Goal: Download file/media

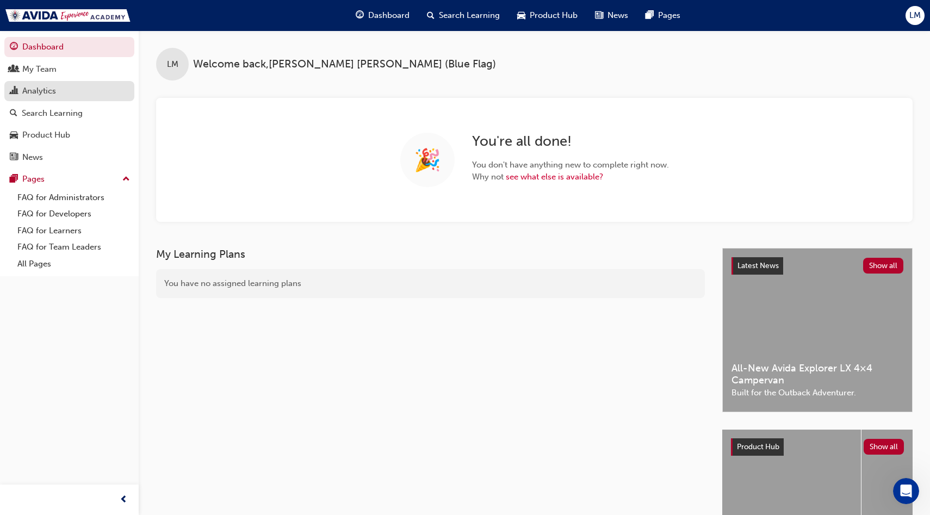
click at [67, 96] on div "Analytics" at bounding box center [69, 91] width 119 height 14
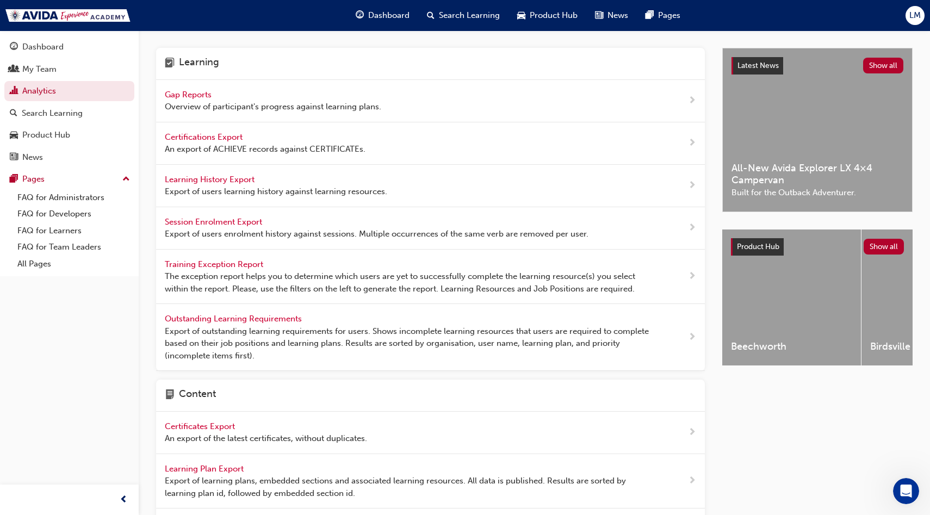
click at [237, 178] on span "Learning History Export" at bounding box center [211, 180] width 92 height 10
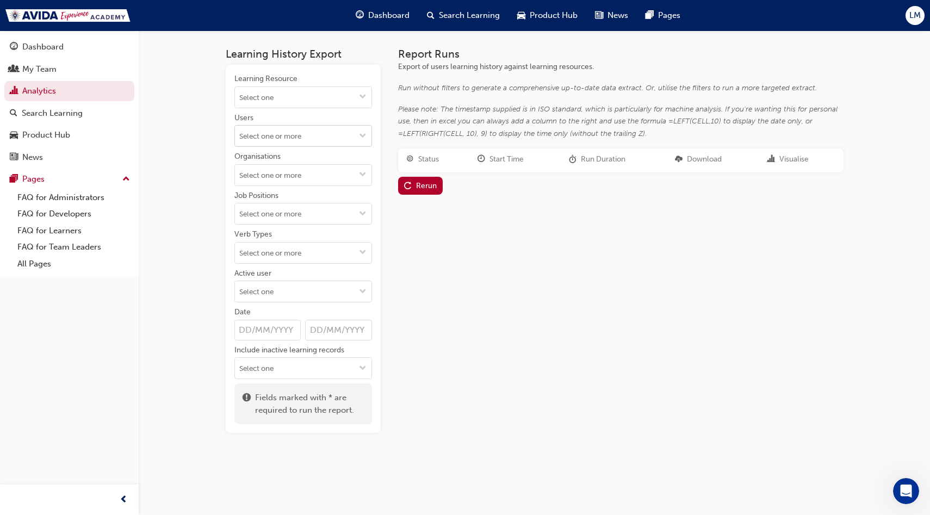
click at [313, 132] on input "Users" at bounding box center [303, 136] width 137 height 21
click at [205, 151] on div "Learning History Export Learning Resource Users No results, type at least 2 cha…" at bounding box center [465, 257] width 930 height 515
click at [315, 255] on input "Verb Types" at bounding box center [303, 253] width 137 height 21
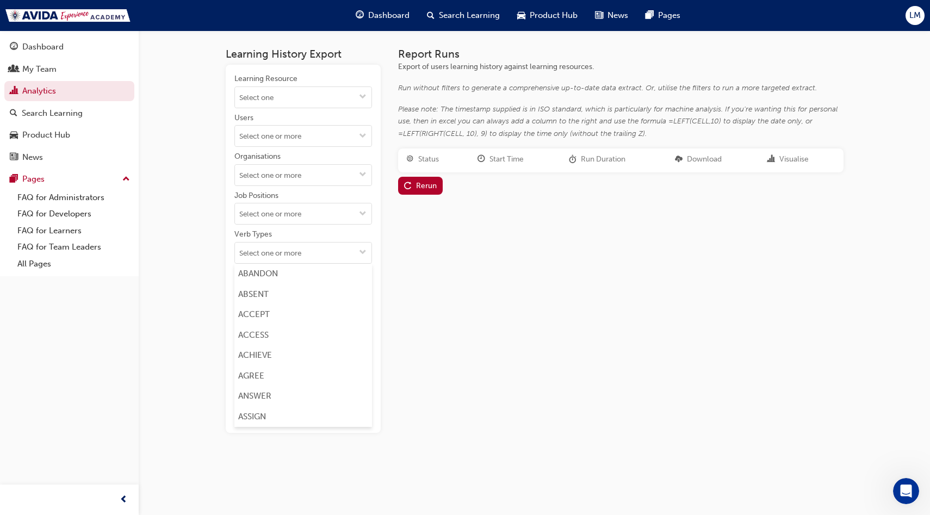
click at [190, 248] on div "Learning History Export Learning Resource Users Organisations Job Positions Ver…" at bounding box center [465, 257] width 930 height 515
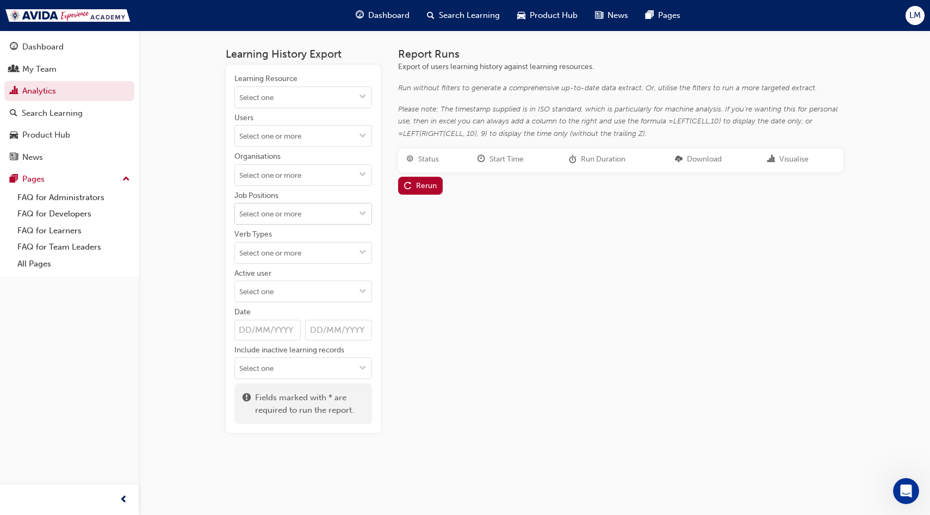
click at [335, 220] on input "Job Positions" at bounding box center [303, 213] width 137 height 21
click at [193, 222] on div "Learning History Export Learning Resource Users Organisations Job Positions Adm…" at bounding box center [465, 257] width 930 height 515
click at [299, 174] on input "Organisations" at bounding box center [303, 175] width 137 height 21
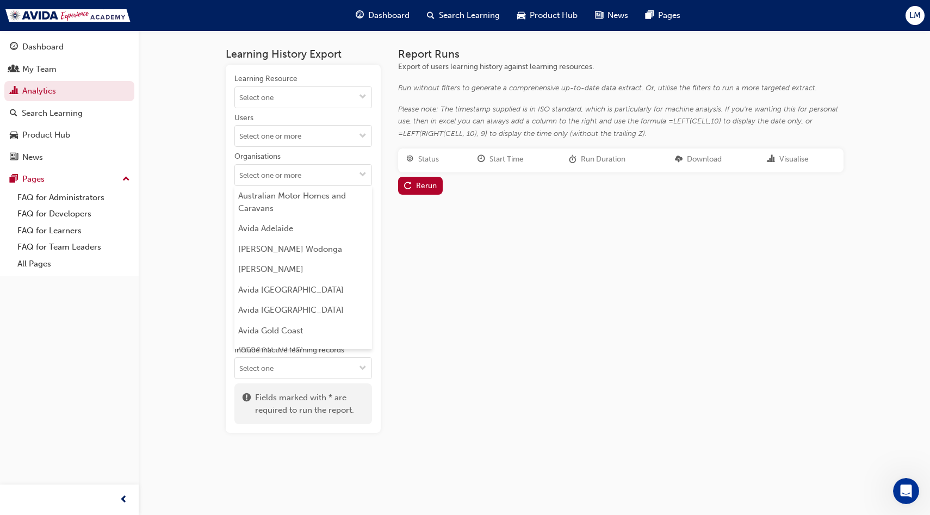
click at [207, 199] on div "Learning History Export Learning Resource Users Organisations Australian Motor …" at bounding box center [465, 257] width 930 height 515
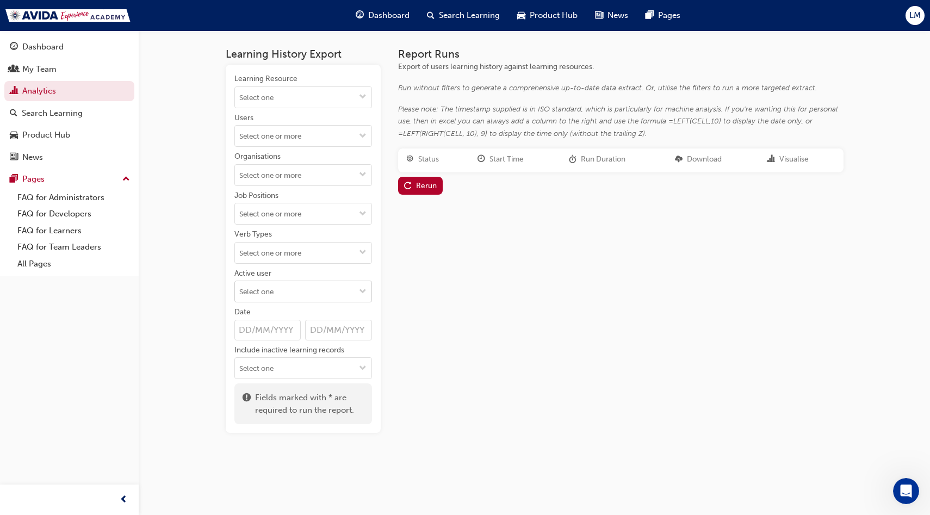
click at [283, 293] on input "Active user" at bounding box center [303, 291] width 137 height 21
click at [282, 313] on li "Active users" at bounding box center [303, 312] width 138 height 21
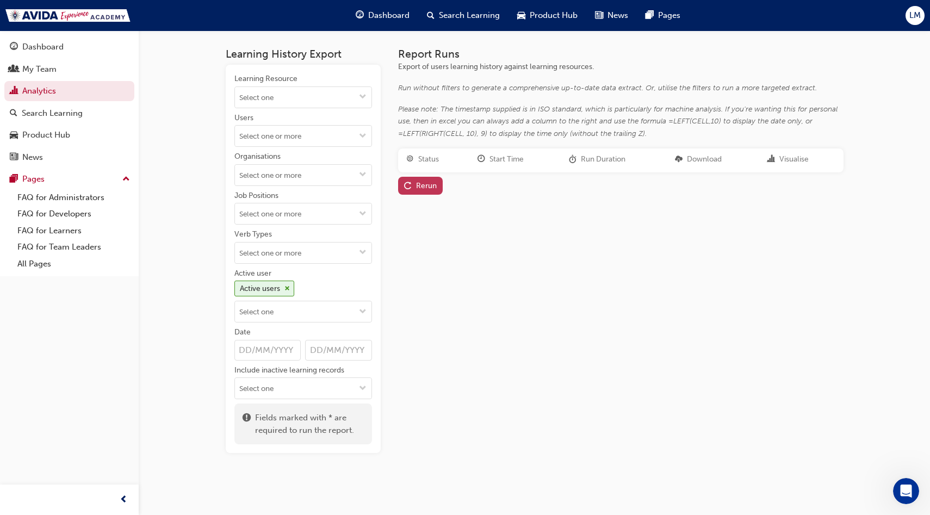
click at [417, 183] on div "Rerun" at bounding box center [426, 185] width 21 height 9
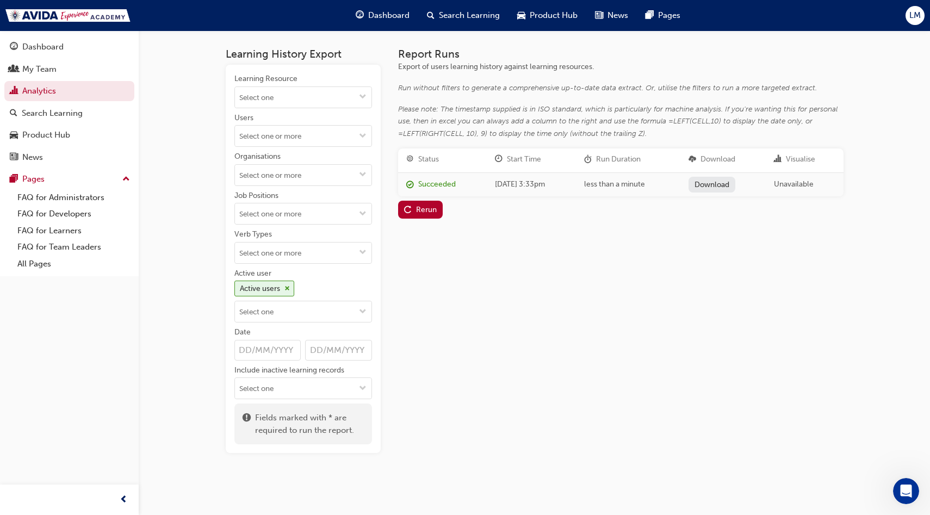
click at [728, 185] on link "Download" at bounding box center [712, 185] width 47 height 16
click at [42, 92] on link "Analytics" at bounding box center [69, 91] width 130 height 20
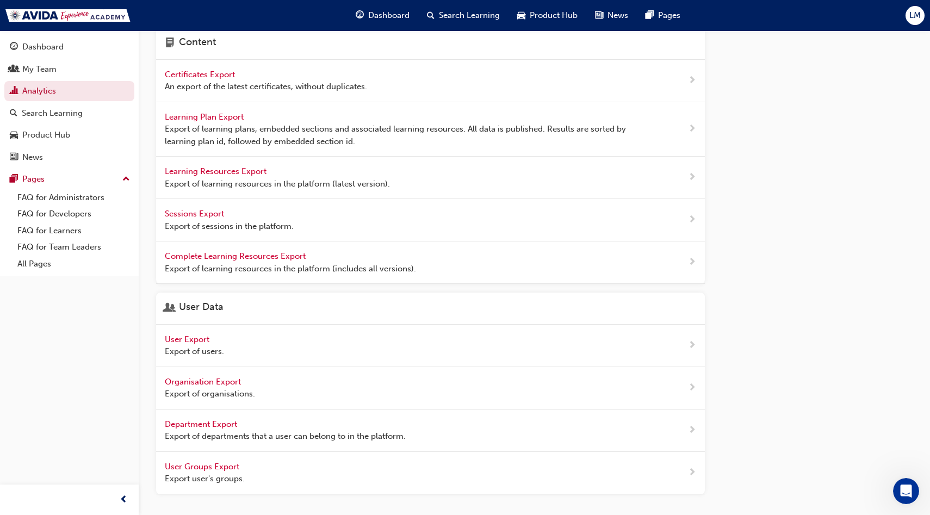
scroll to position [383, 0]
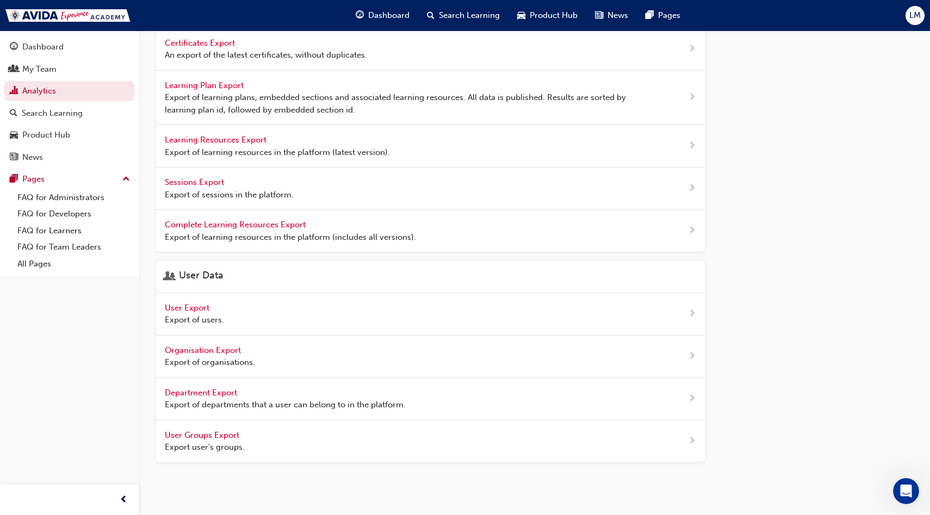
click at [200, 306] on span "User Export" at bounding box center [188, 308] width 47 height 10
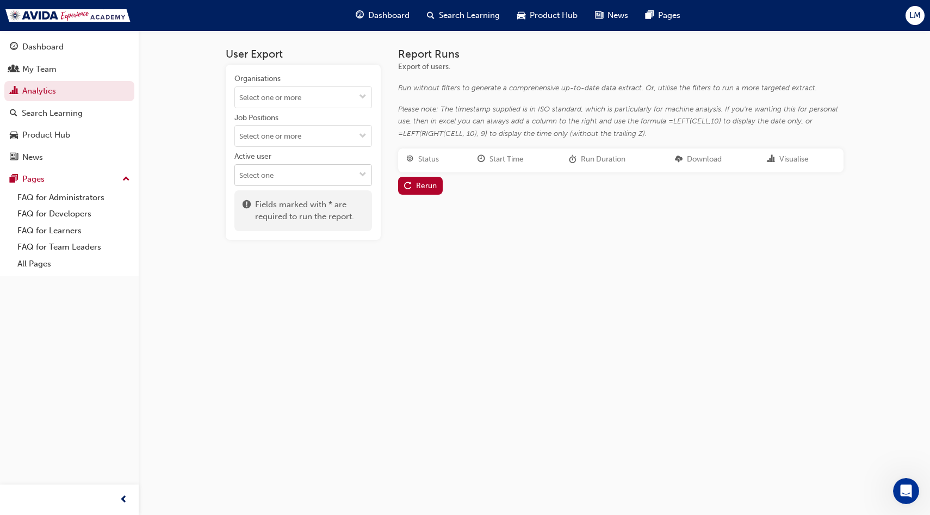
click at [302, 173] on input "Active user" at bounding box center [303, 175] width 137 height 21
click at [294, 196] on li "Active users" at bounding box center [303, 196] width 138 height 21
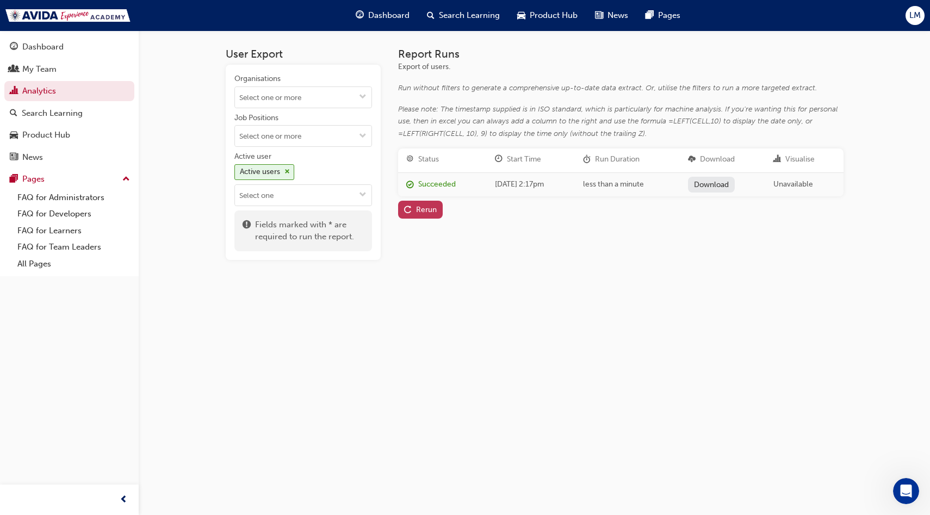
click at [421, 203] on button "Rerun" at bounding box center [420, 210] width 45 height 18
click at [731, 183] on link "Download" at bounding box center [712, 185] width 47 height 16
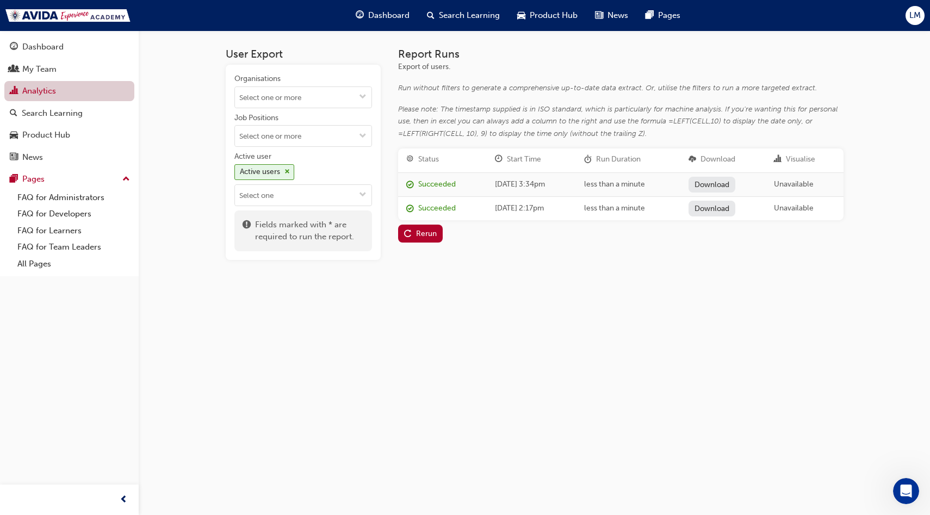
click at [83, 91] on link "Analytics" at bounding box center [69, 91] width 130 height 20
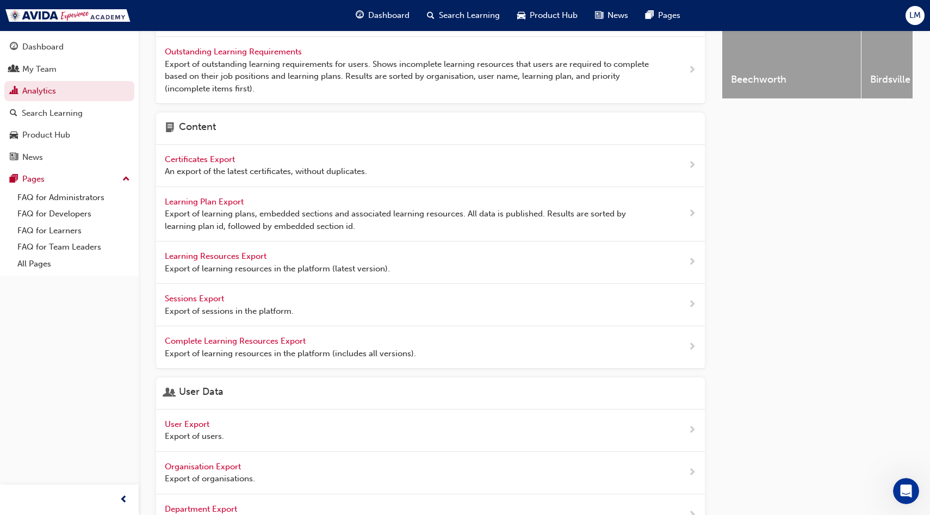
scroll to position [269, 0]
click at [245, 255] on span "Learning Resources Export" at bounding box center [217, 255] width 104 height 10
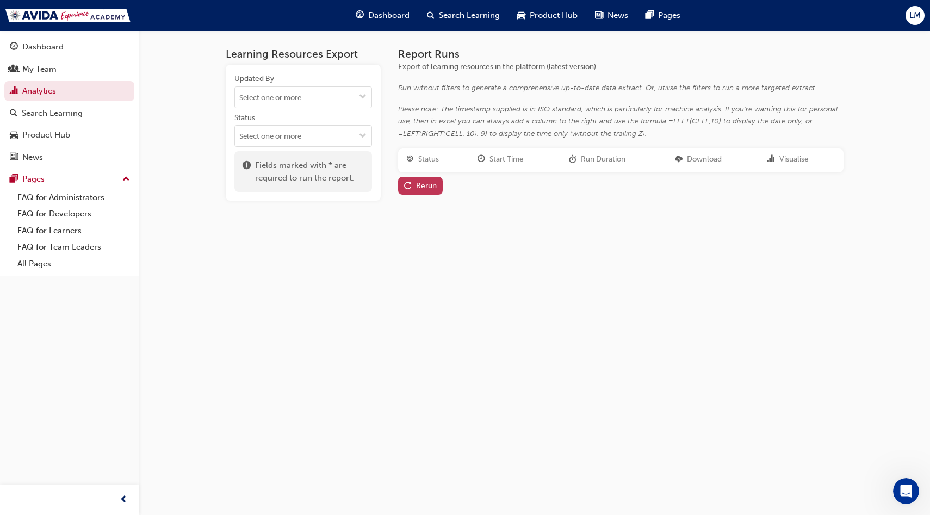
click at [420, 188] on div "Rerun" at bounding box center [426, 185] width 21 height 9
click at [325, 131] on input "Status" at bounding box center [303, 136] width 137 height 21
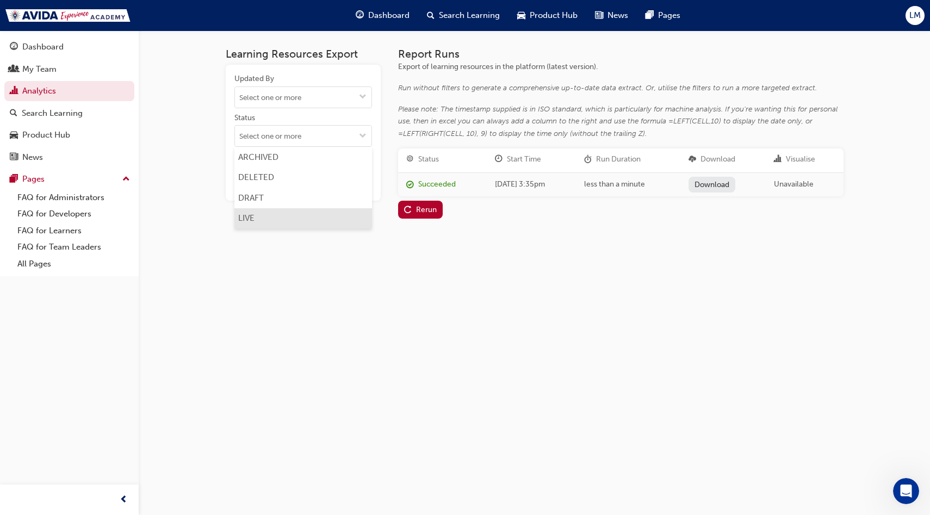
click at [278, 214] on li "LIVE" at bounding box center [303, 218] width 138 height 21
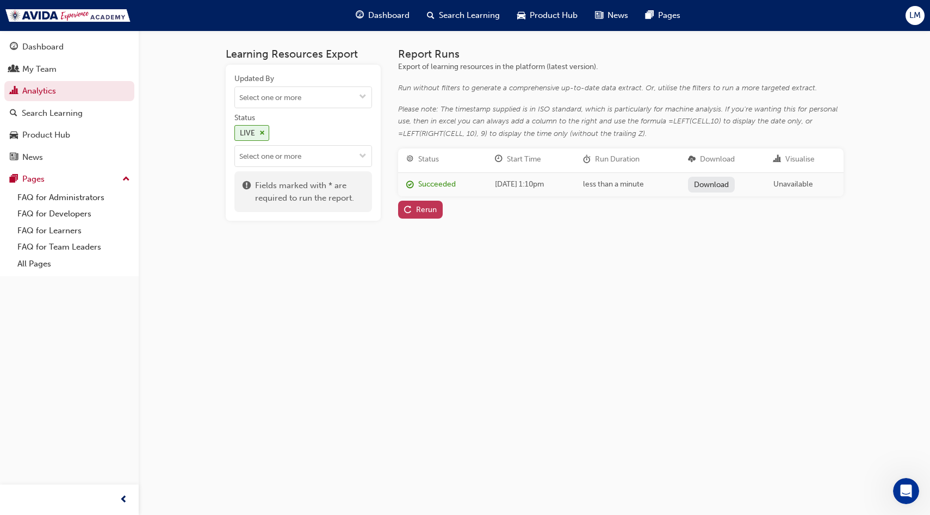
click at [423, 212] on div "Rerun" at bounding box center [426, 209] width 21 height 9
click at [728, 183] on link "Download" at bounding box center [712, 185] width 47 height 16
